Goal: Transaction & Acquisition: Register for event/course

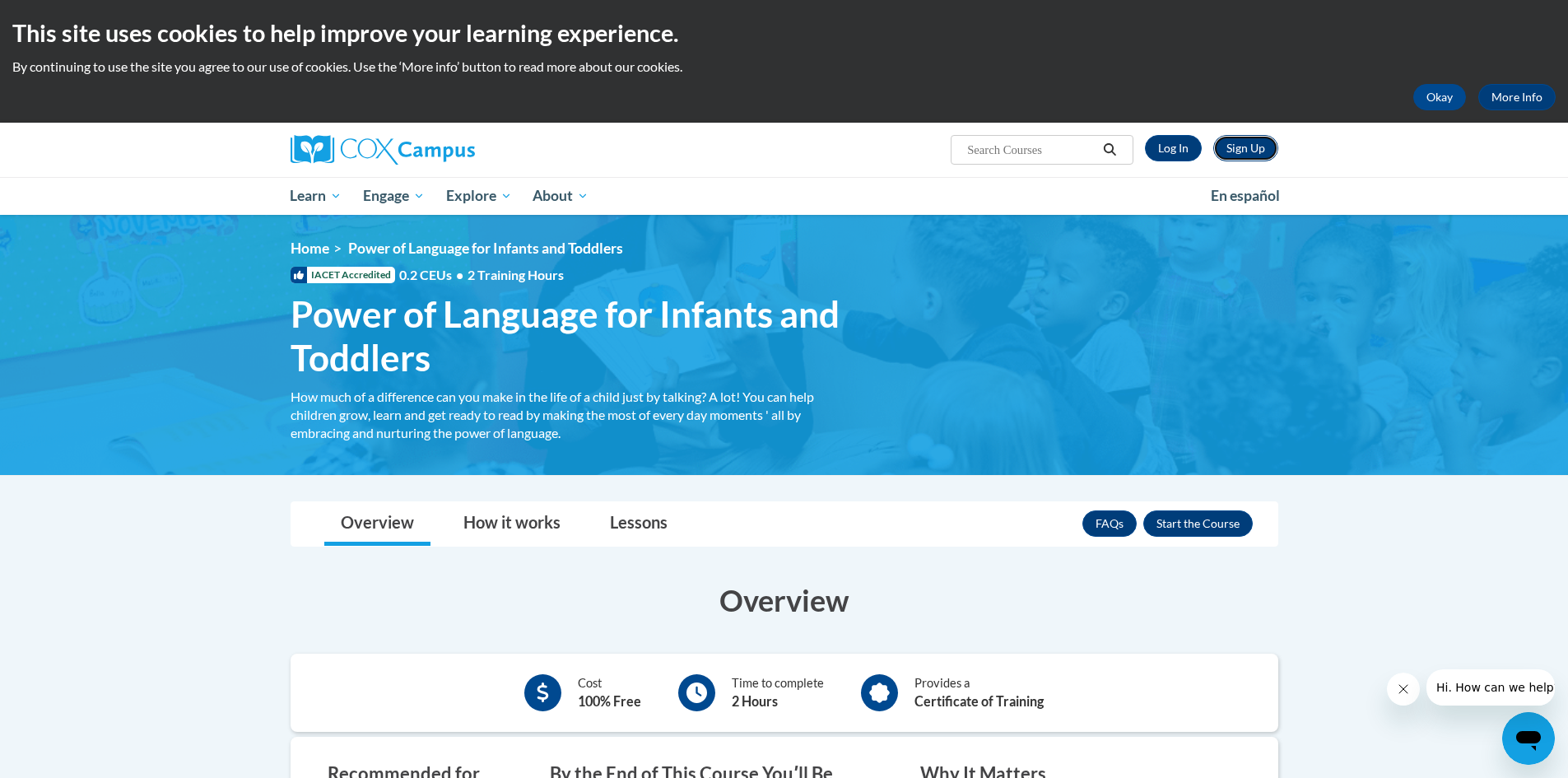
click at [1253, 149] on link "Sign Up" at bounding box center [1246, 148] width 65 height 27
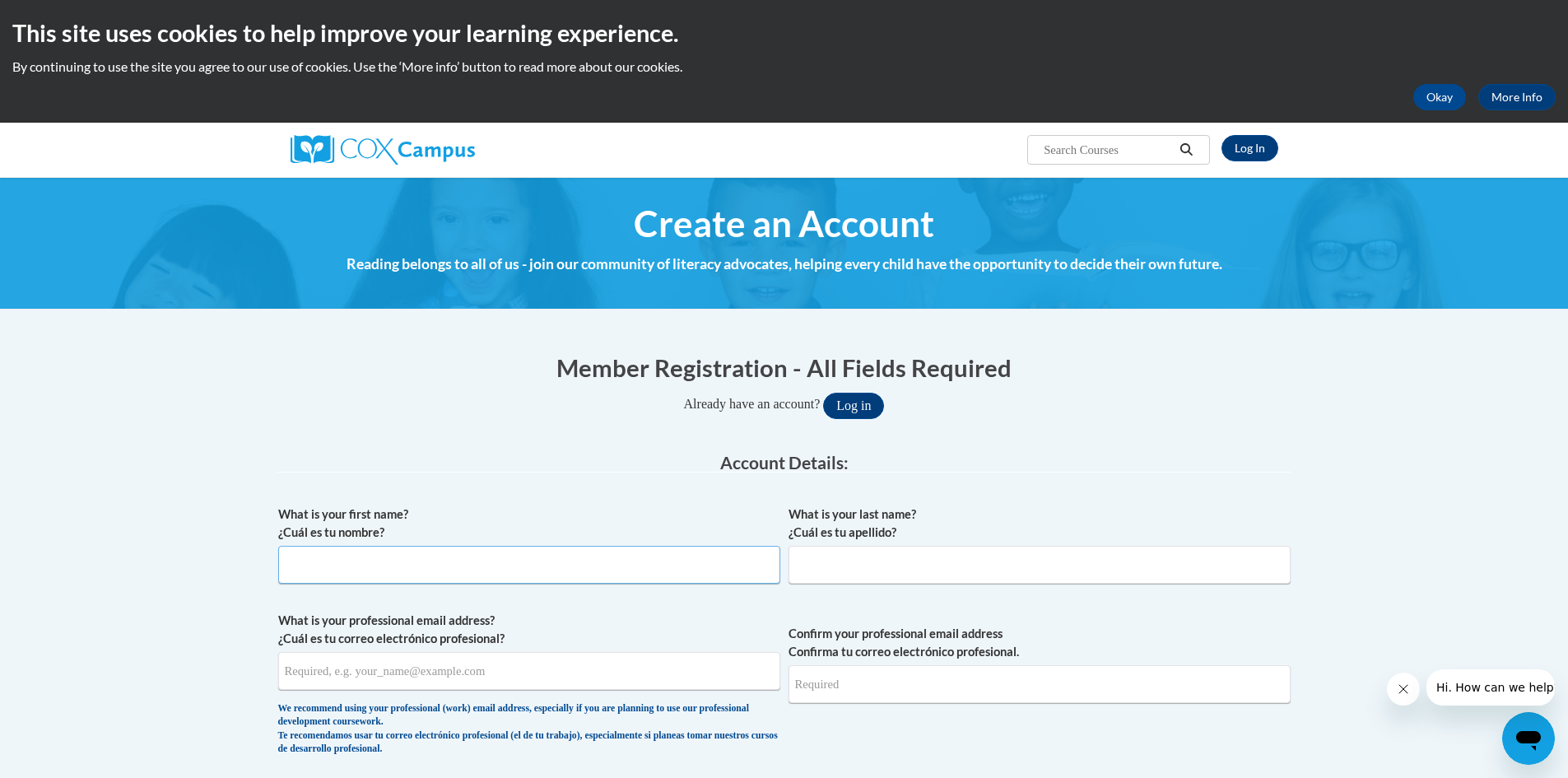
click at [311, 557] on input "What is your first name? ¿Cuál es tu nombre?" at bounding box center [529, 565] width 502 height 38
type input "Mildred"
click at [804, 555] on input "What is your last name? ¿Cuál es tu apellido?" at bounding box center [1039, 565] width 502 height 38
type input "Robinson"
click at [311, 670] on input "What is your professional email address? ¿Cuál es tu correo electrónico profesi…" at bounding box center [529, 671] width 502 height 38
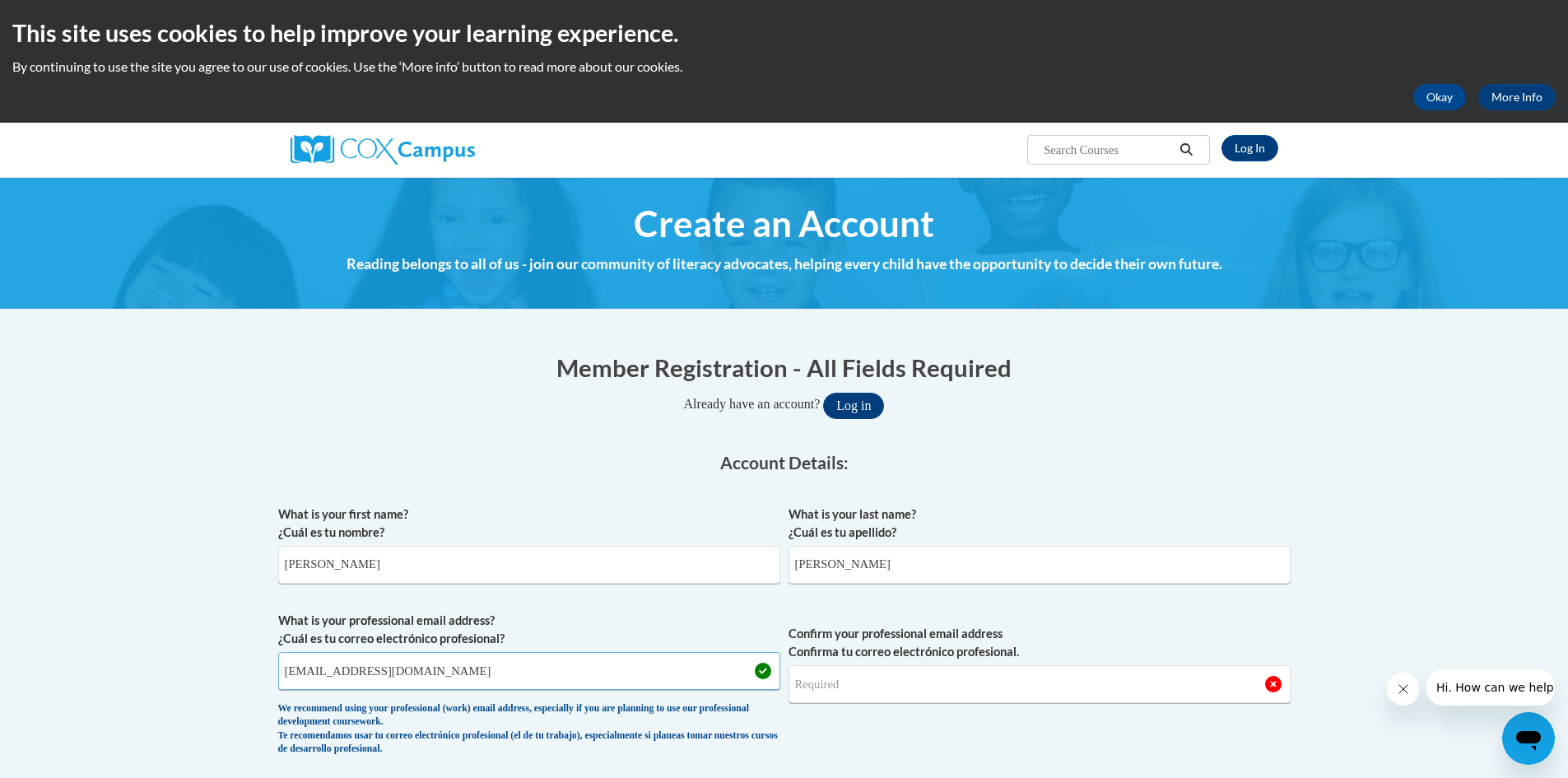
type input "millierobinson72@yahoo.com"
drag, startPoint x: 813, startPoint y: 674, endPoint x: 794, endPoint y: 724, distance: 53.5
click at [812, 679] on input "Confirm your professional email address Confirma tu correo electrónico profesio…" at bounding box center [1039, 684] width 502 height 38
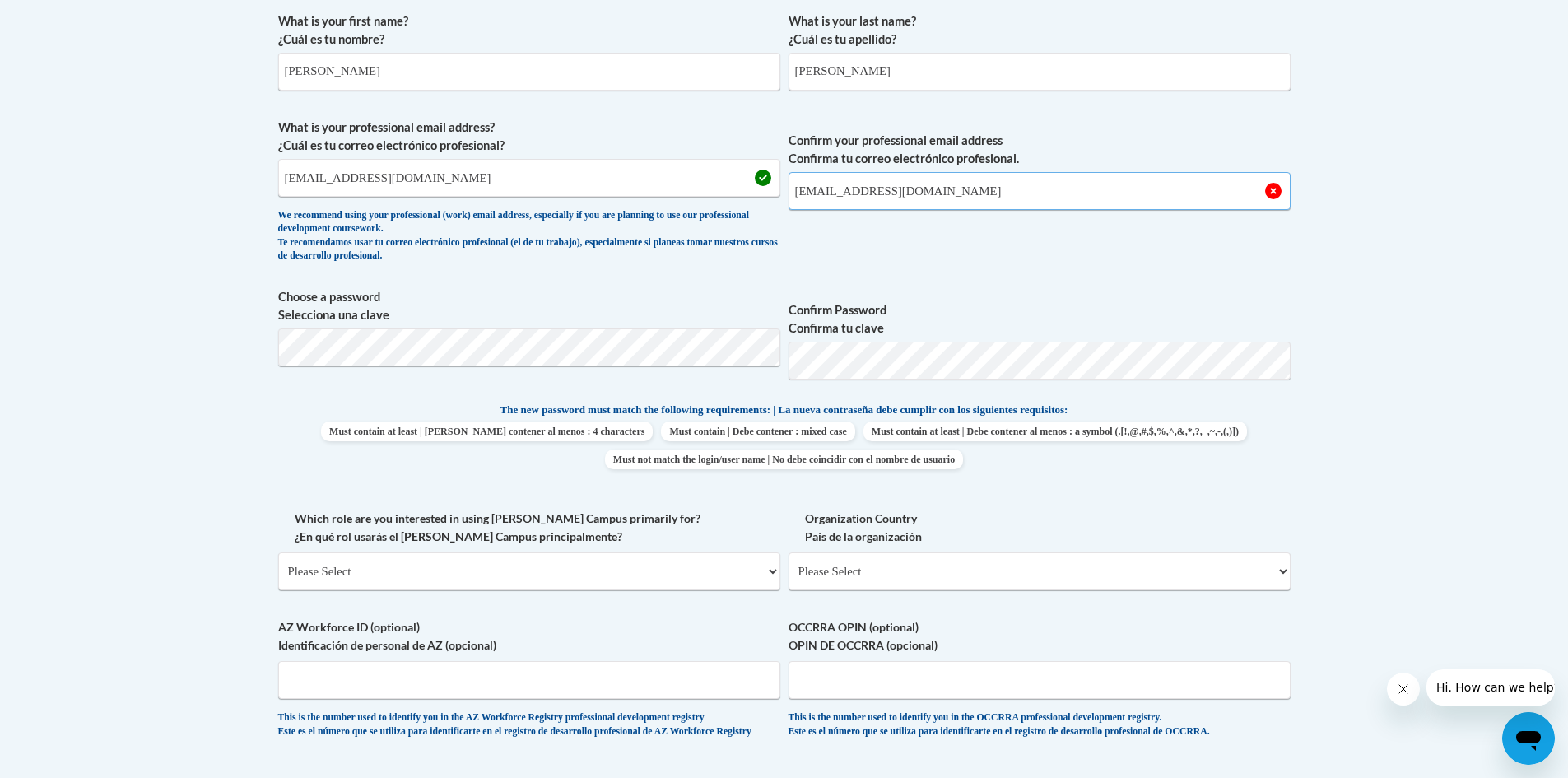
scroll to position [496, 0]
type input "millierobinson72@yahoo.com"
click at [772, 573] on select "Please Select College/University | Colegio/Universidad Community/Nonprofit Part…" at bounding box center [529, 569] width 502 height 38
click at [1285, 565] on select "Please Select United States | Estados Unidos Outside of the United States | Fue…" at bounding box center [1039, 569] width 502 height 38
select select "ad49bcad-a171-4b2e-b99c-48b446064914"
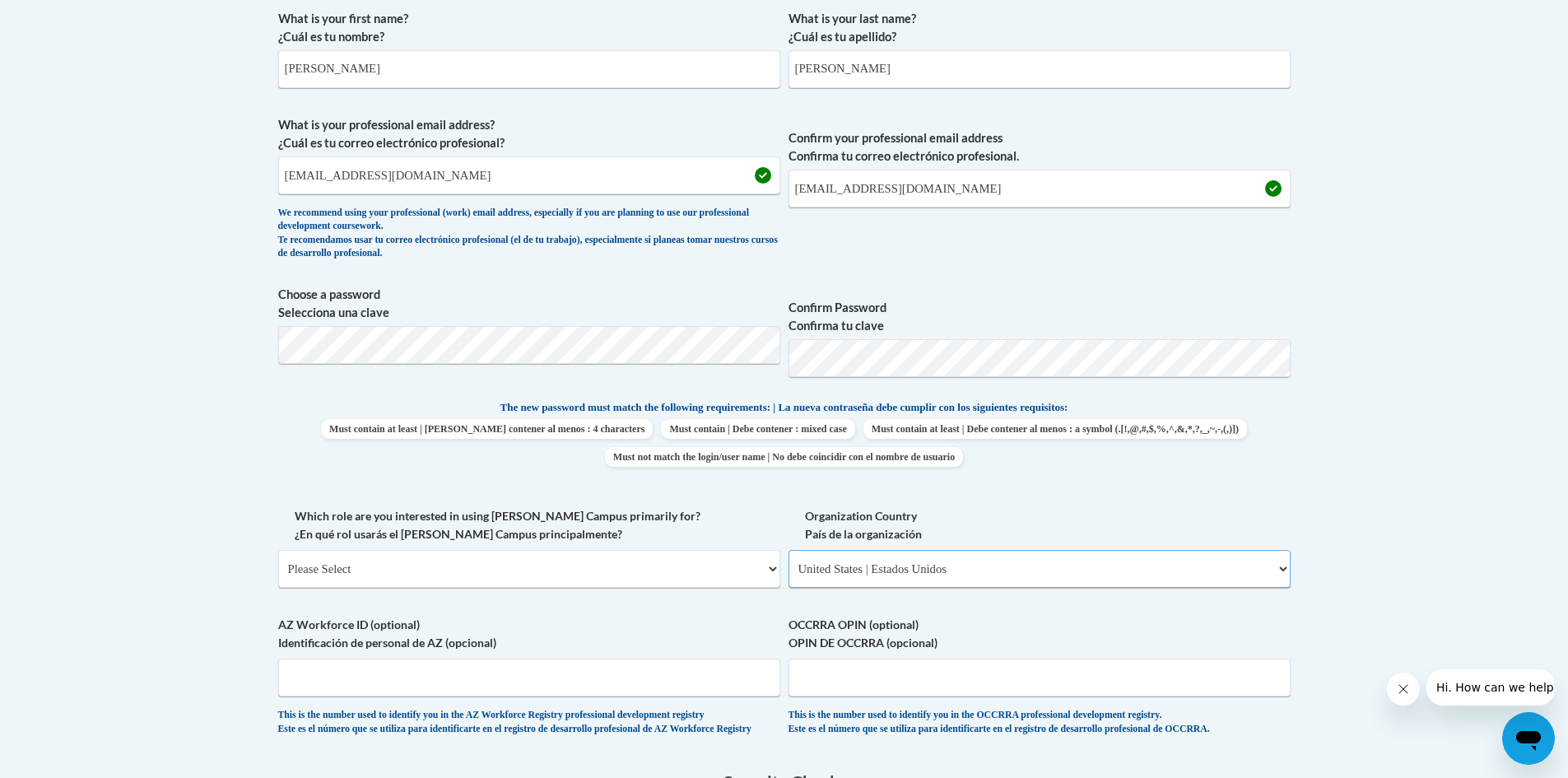
click at [789, 550] on select "Please Select United States | Estados Unidos Outside of the United States | Fue…" at bounding box center [1039, 569] width 502 height 38
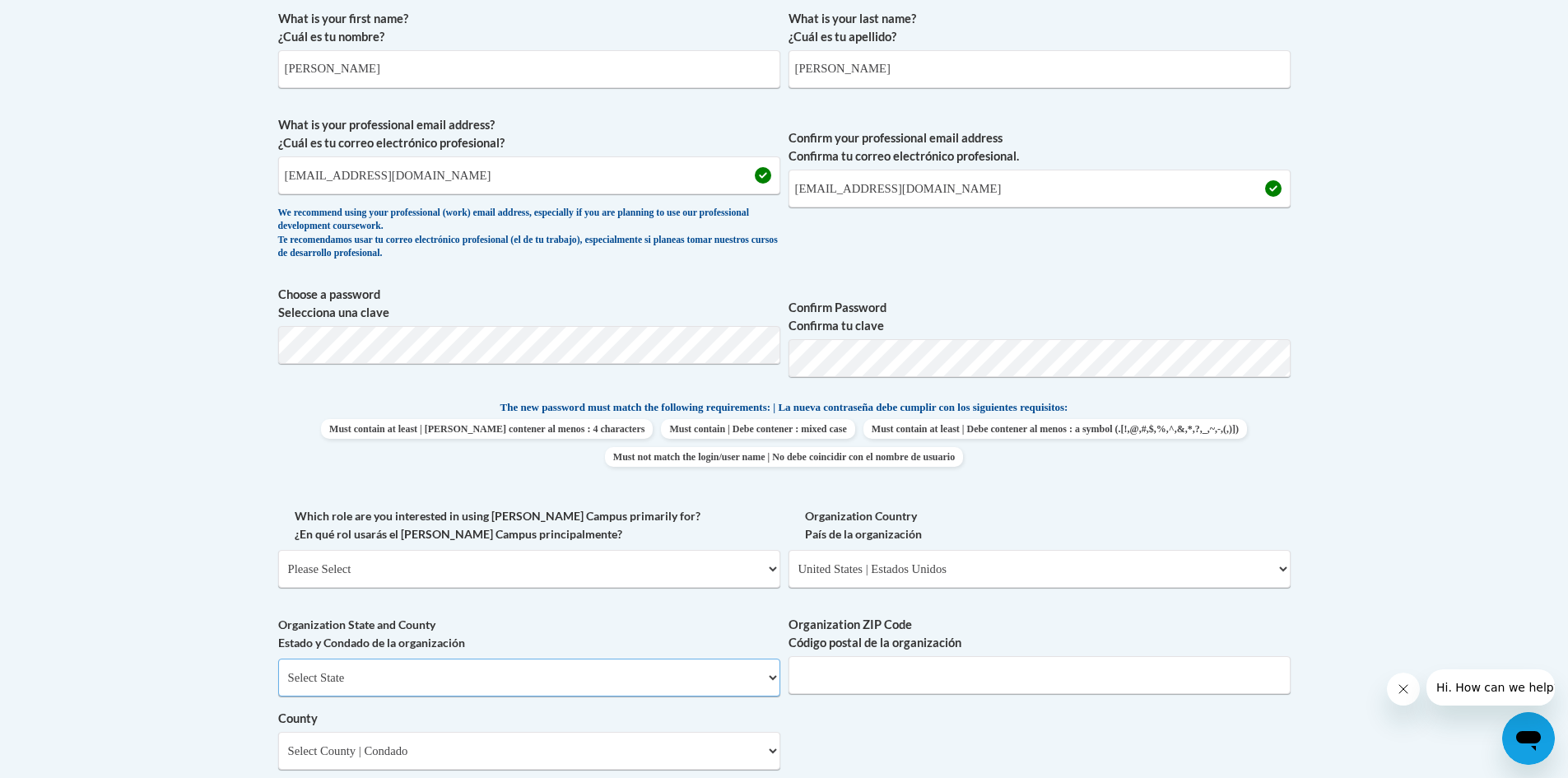
click at [760, 675] on select "Select State Alabama Alaska Arizona Arkansas California Colorado Connecticut De…" at bounding box center [529, 678] width 502 height 38
select select "Alabama"
click at [278, 659] on select "Select State Alabama Alaska Arizona Arkansas California Colorado Connecticut De…" at bounding box center [529, 678] width 502 height 38
click at [851, 674] on input "Organization ZIP Code Código postal de la organización" at bounding box center [1039, 675] width 502 height 38
type input "35401"
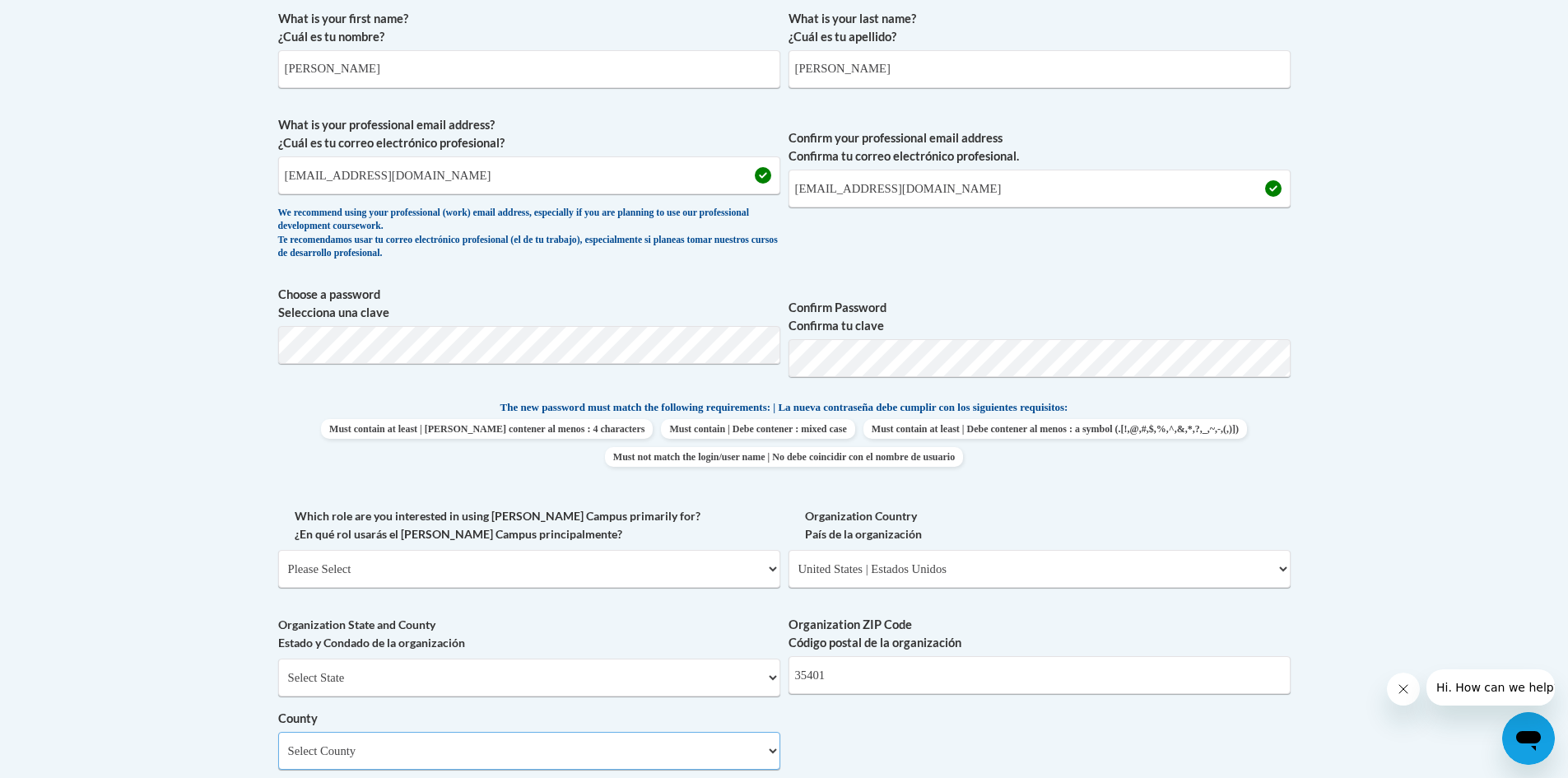
click at [765, 753] on select "Select County Autauga Baldwin Barbour Bibb Blount Bullock Butler Calhoun Chambe…" at bounding box center [529, 751] width 502 height 38
select select "Tuscaloosa"
click at [278, 732] on select "Select County Autauga Baldwin Barbour Bibb Blount Bullock Butler Calhoun Chambe…" at bounding box center [529, 751] width 502 height 38
click at [751, 573] on select "Please Select College/University | Colegio/Universidad Community/Nonprofit Part…" at bounding box center [529, 569] width 502 height 38
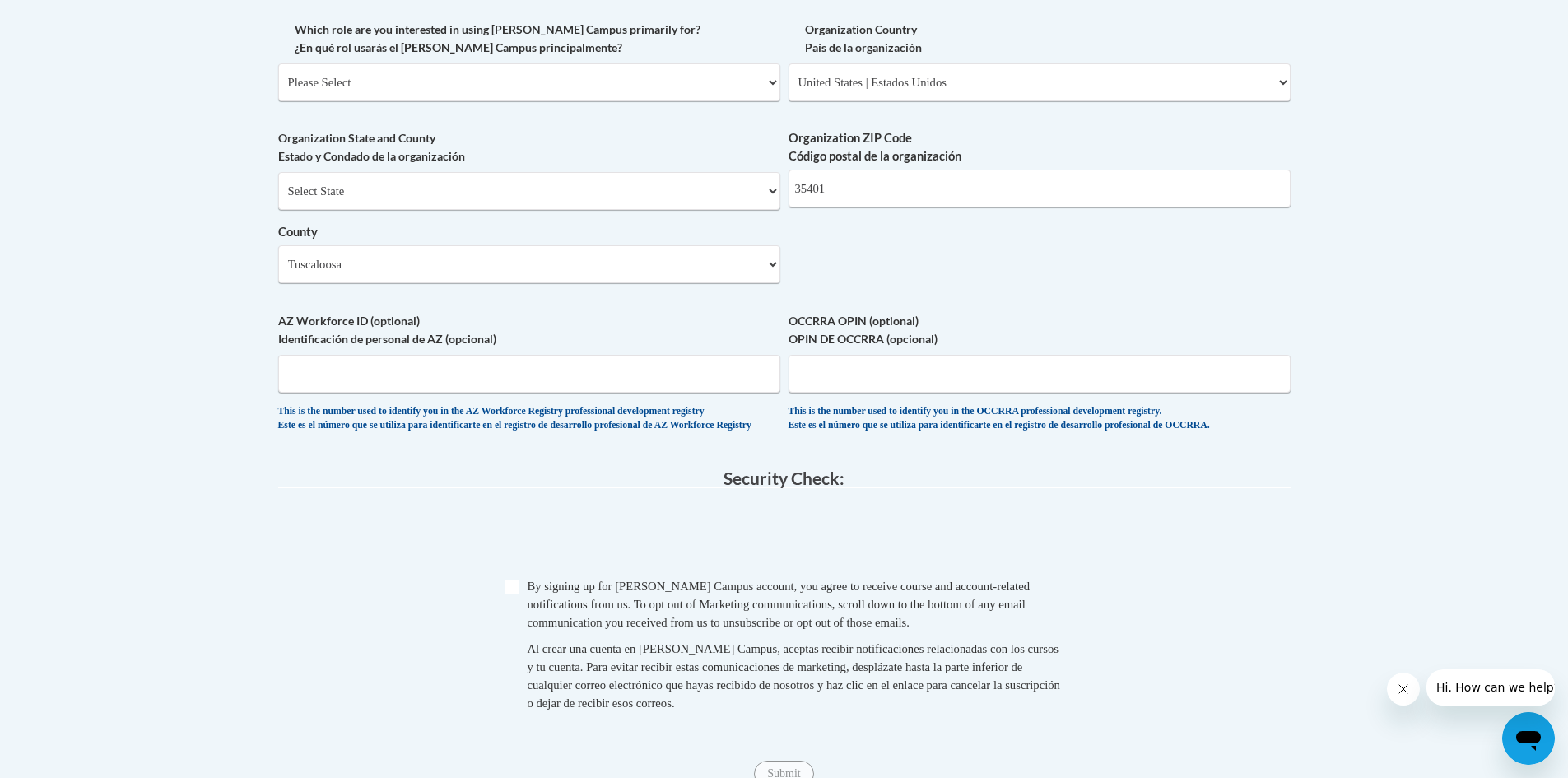
scroll to position [1016, 0]
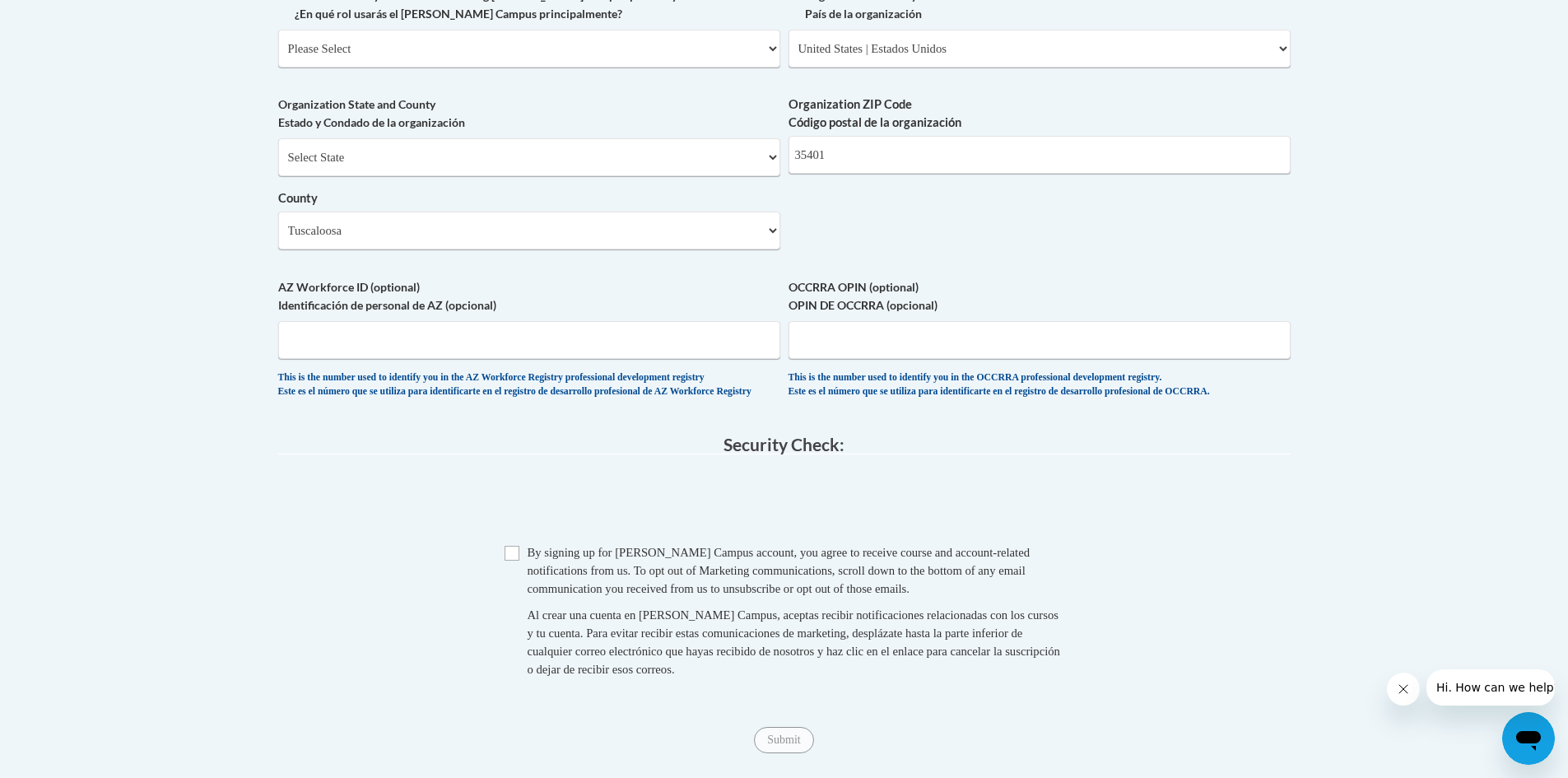
click at [766, 48] on select "Please Select College/University | Colegio/Universidad Community/Nonprofit Part…" at bounding box center [529, 49] width 502 height 38
select select "fbf2d438-af2f-41f8-98f1-81c410e29de3"
click at [278, 30] on select "Please Select College/University | Colegio/Universidad Community/Nonprofit Part…" at bounding box center [529, 49] width 502 height 38
select select "null"
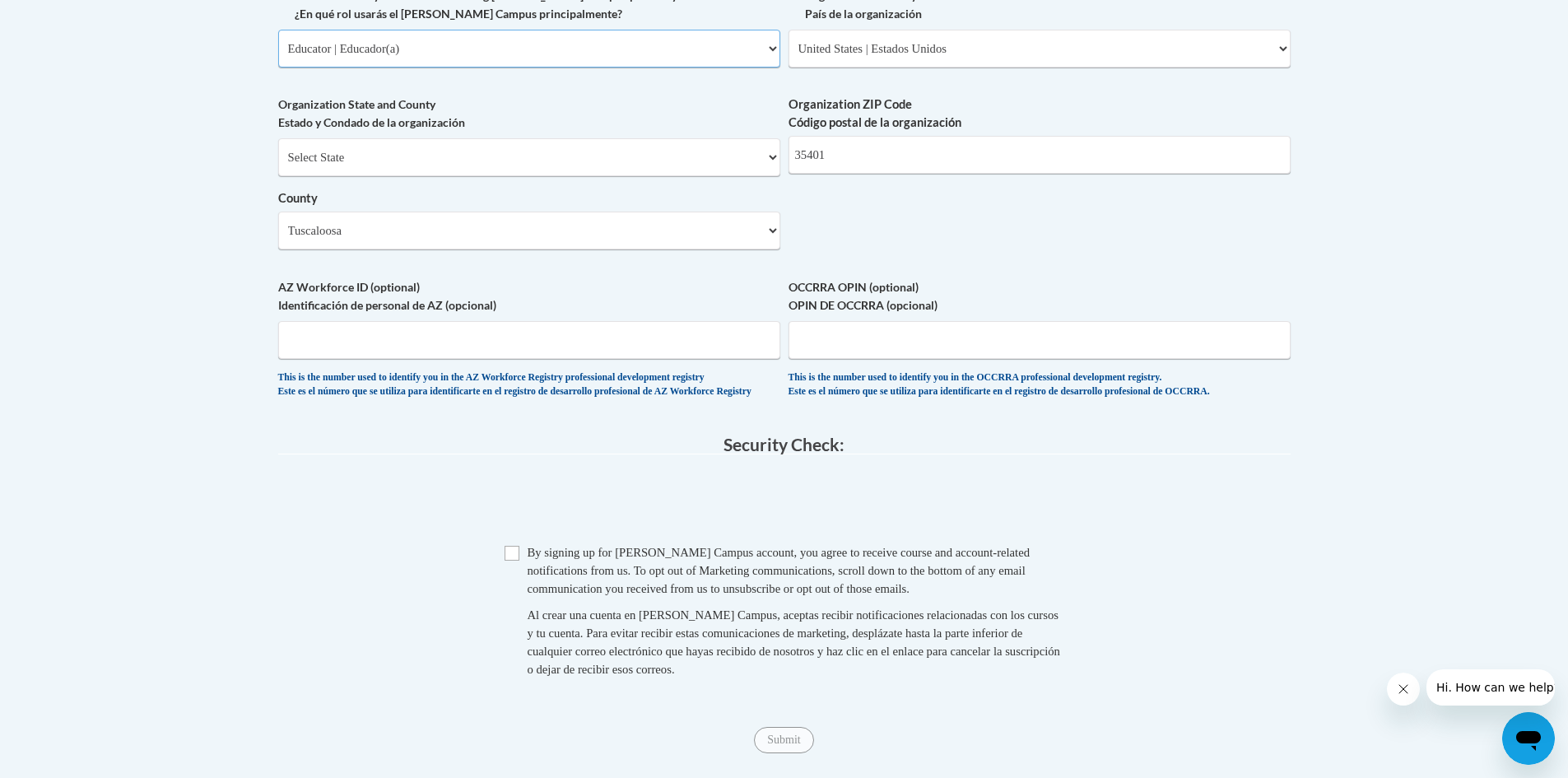
select select "null"
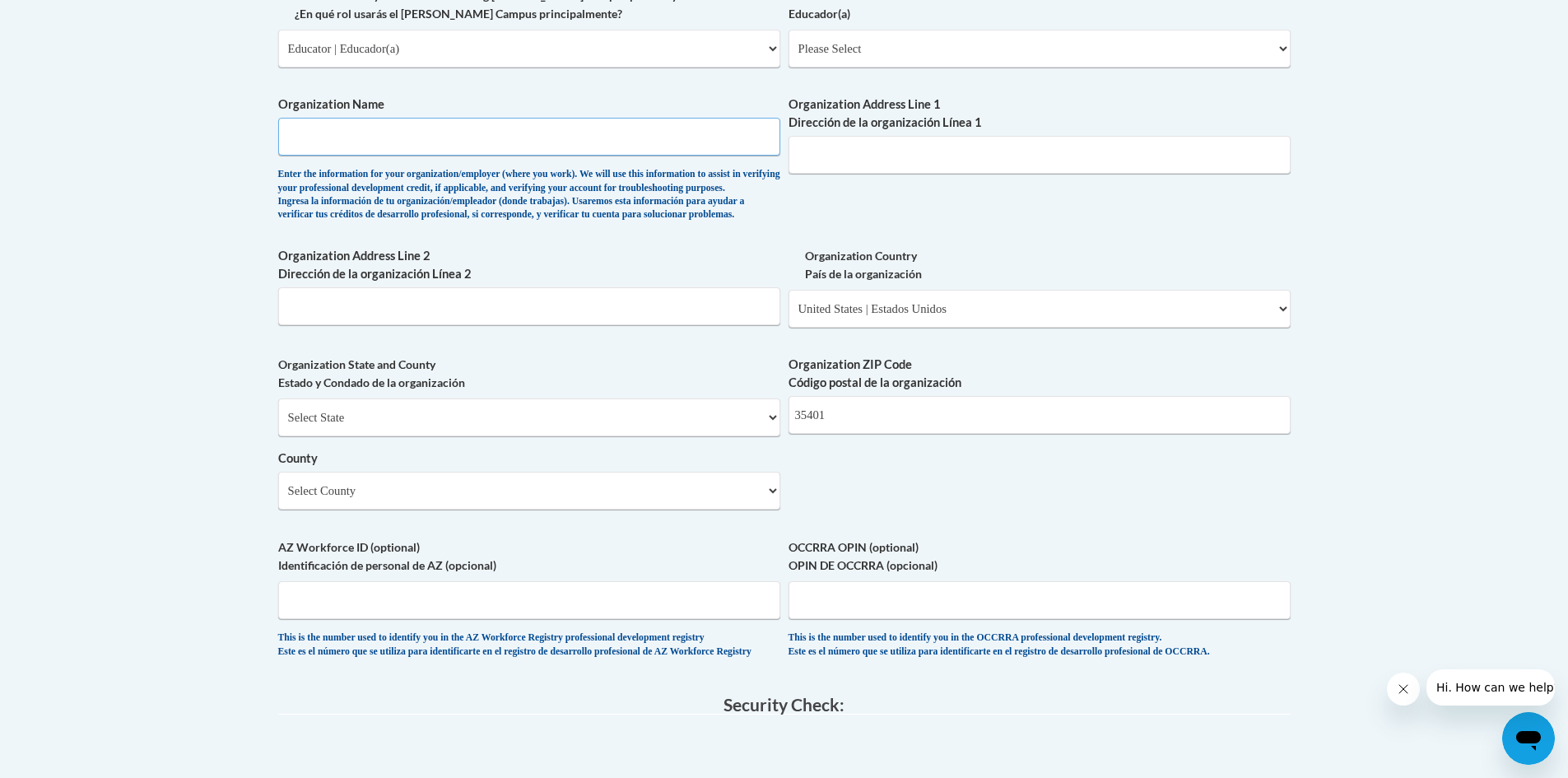
click at [327, 133] on input "Organization Name" at bounding box center [529, 137] width 502 height 38
type input "3 by 3"
click at [825, 157] on input "Organization Address Line 1 Dirección de la organización Línea 1" at bounding box center [1039, 155] width 502 height 38
type input "3401 Martin Luther King"
click at [769, 437] on select "Select State Alabama Alaska Arizona Arkansas California Colorado Connecticut De…" at bounding box center [529, 418] width 502 height 38
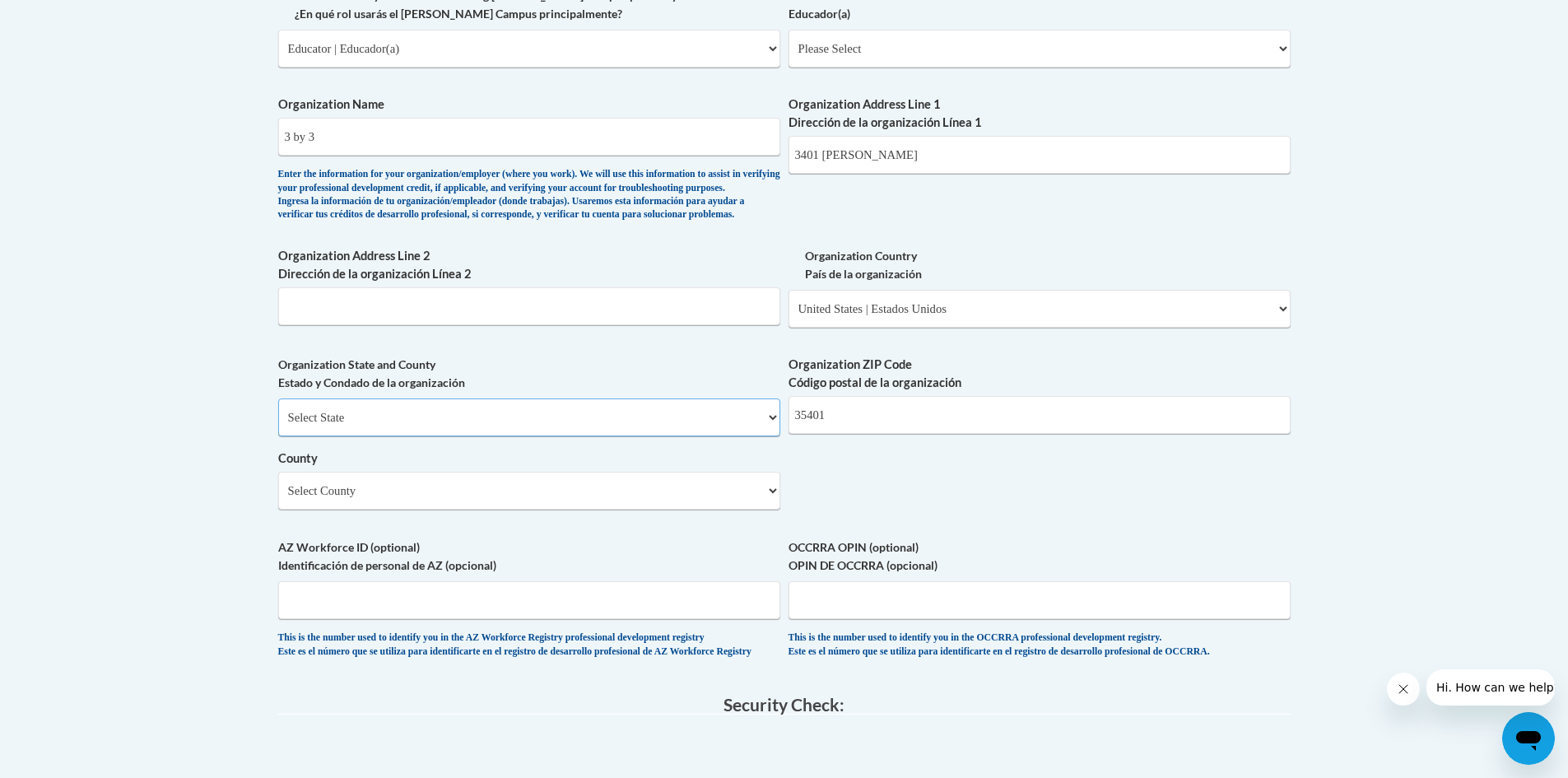
select select "Alabama"
click at [278, 425] on select "Select State Alabama Alaska Arizona Arkansas California Colorado Connecticut De…" at bounding box center [529, 418] width 502 height 38
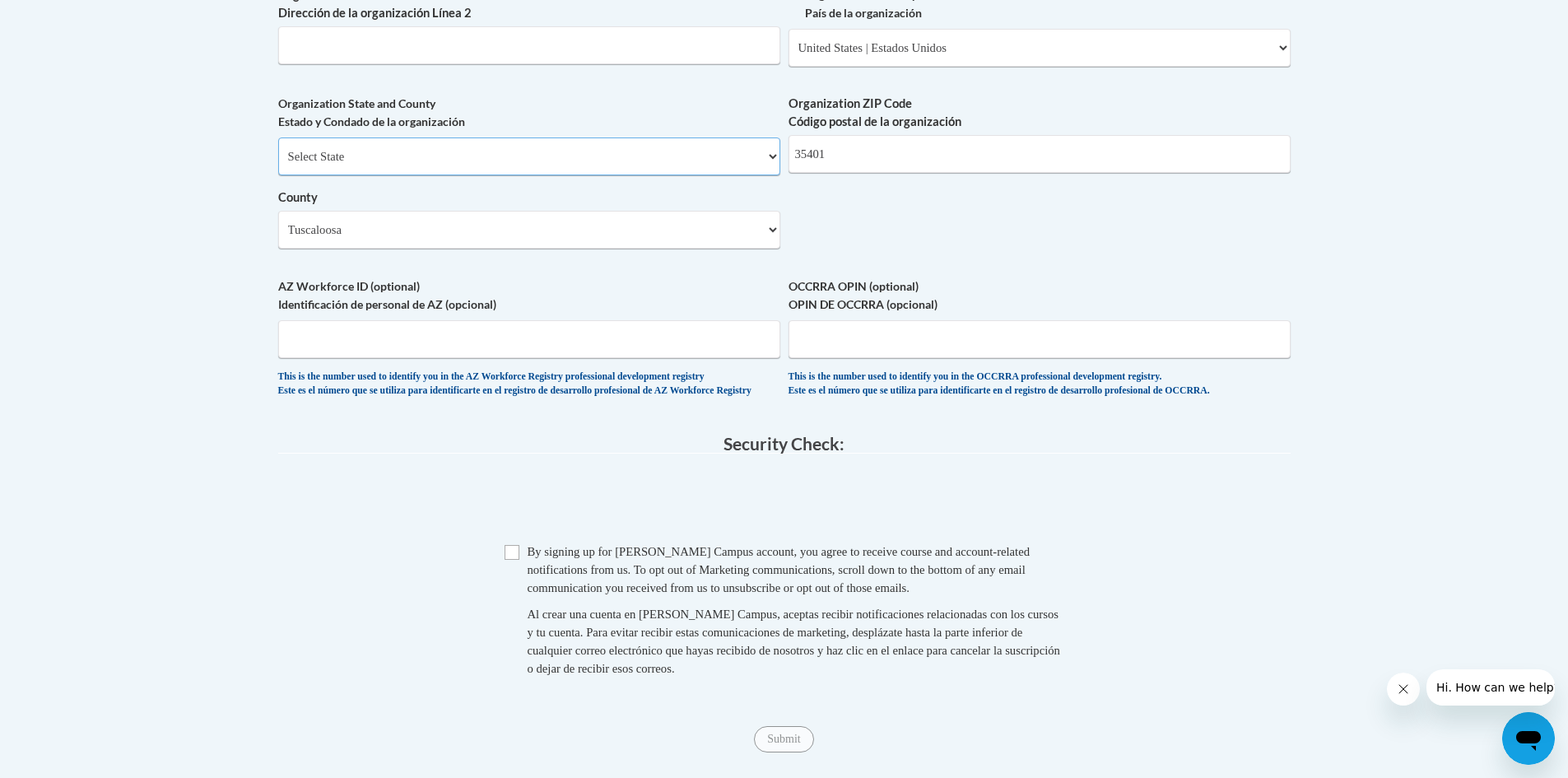
scroll to position [1291, 0]
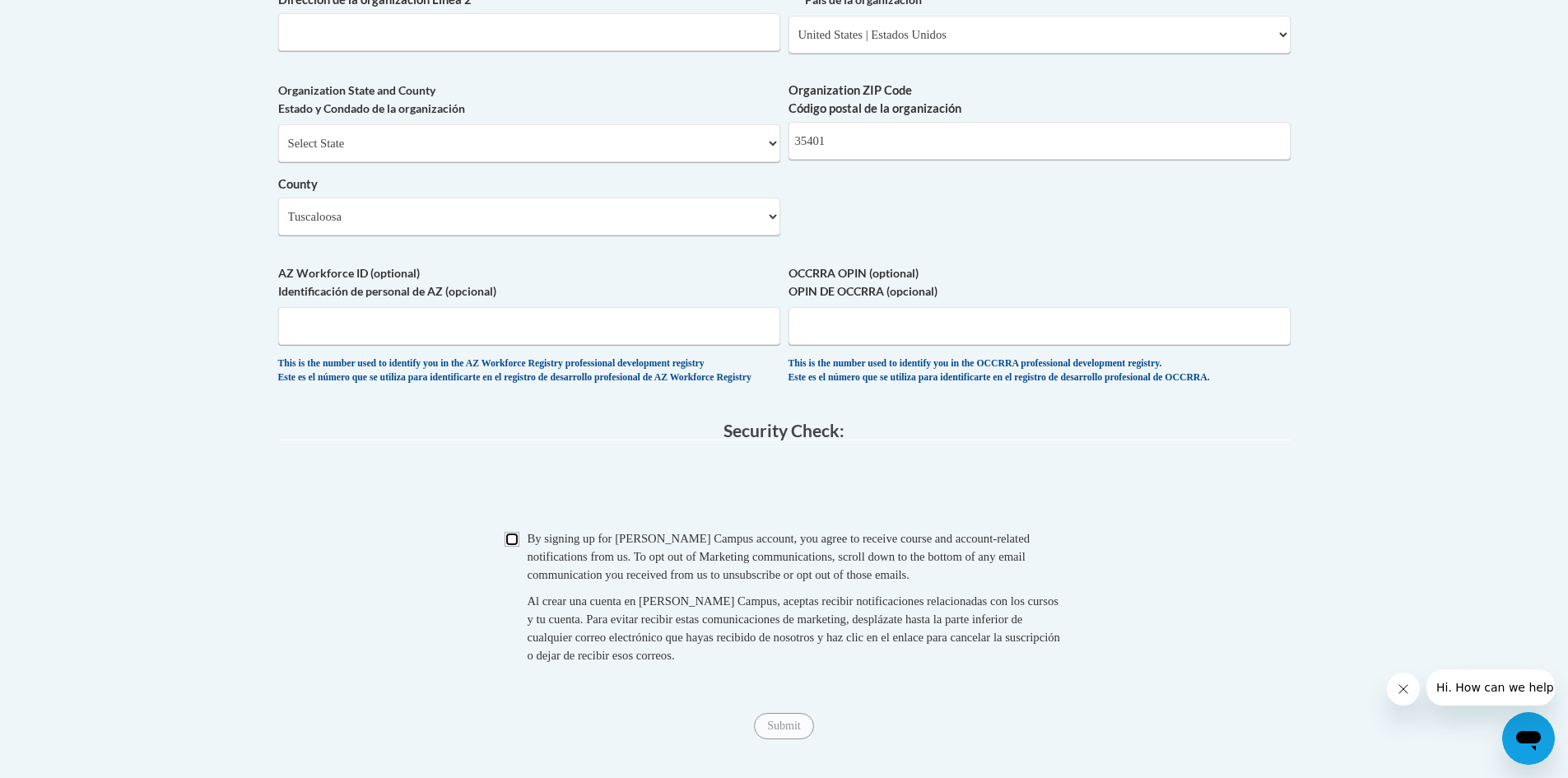
click at [513, 547] on input "Checkbox" at bounding box center [512, 539] width 15 height 15
checkbox input "true"
click at [790, 739] on input "Submit" at bounding box center [783, 726] width 59 height 27
